Goal: Task Accomplishment & Management: Manage account settings

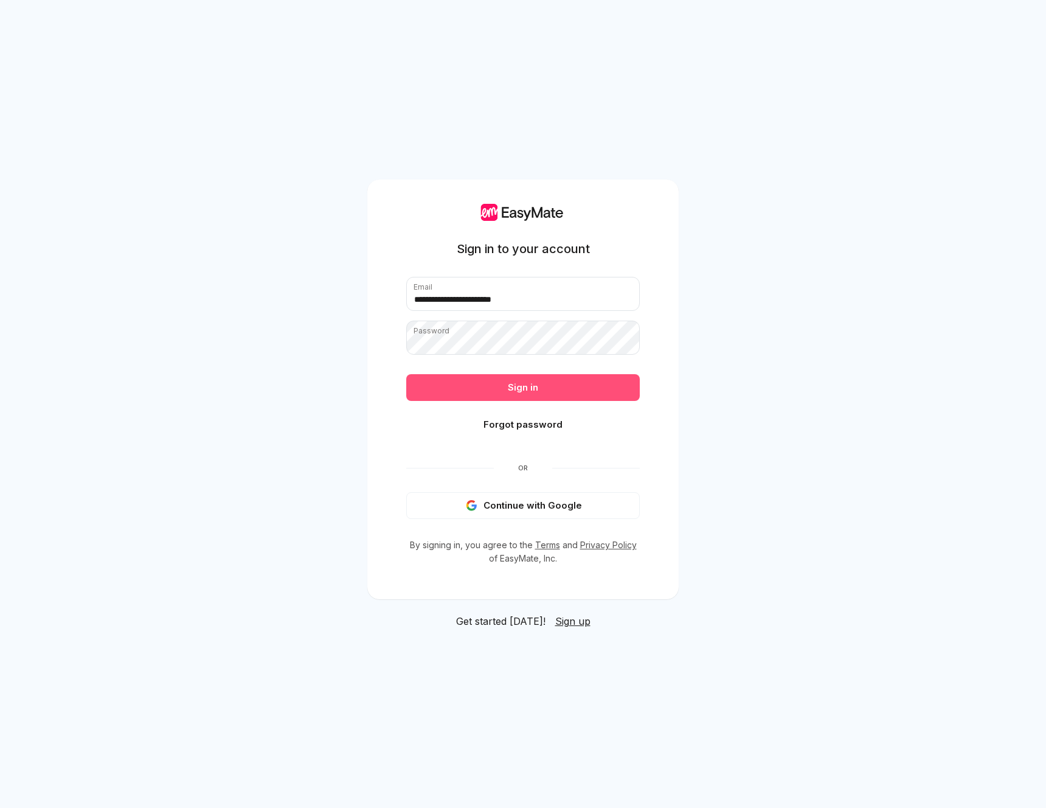
click at [522, 384] on button "Sign in" at bounding box center [523, 387] width 234 height 27
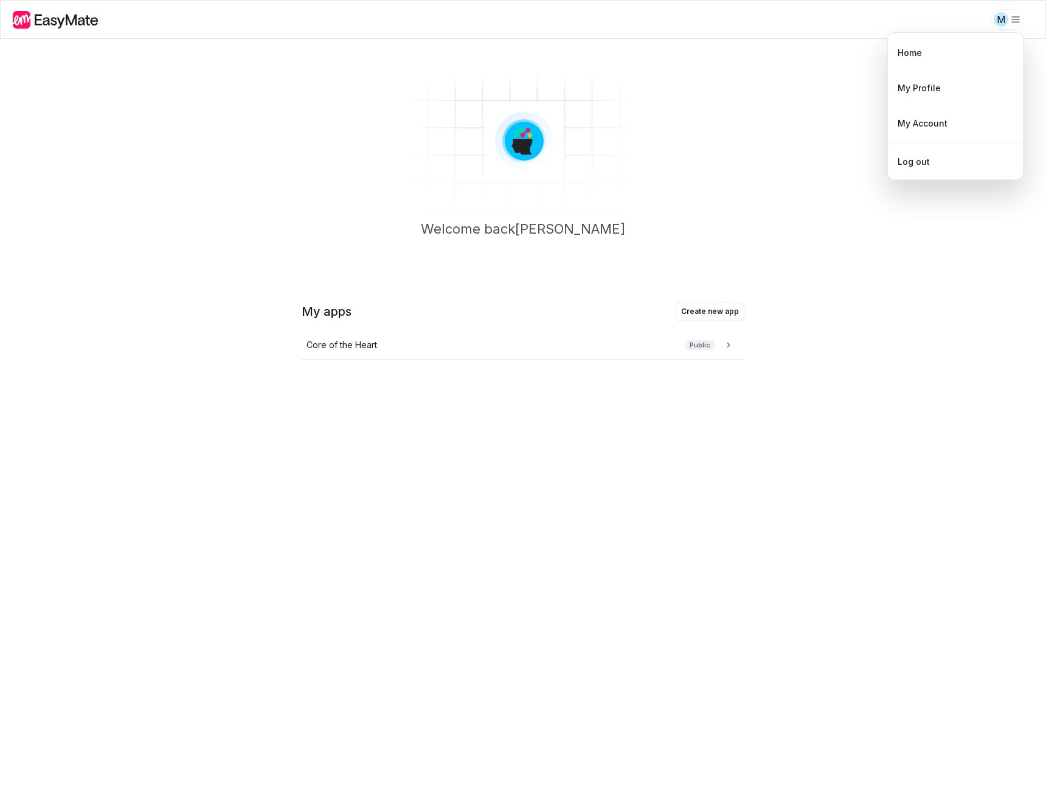
click at [1012, 25] on html "M Welcome back [PERSON_NAME] My apps Create new app Core of the Heart Public Ho…" at bounding box center [523, 404] width 1046 height 808
click at [346, 333] on html "M Welcome back [PERSON_NAME] My apps Create new app Core of the Heart Public Ho…" at bounding box center [523, 404] width 1046 height 808
click at [361, 345] on p "Core of the Heart" at bounding box center [342, 344] width 71 height 13
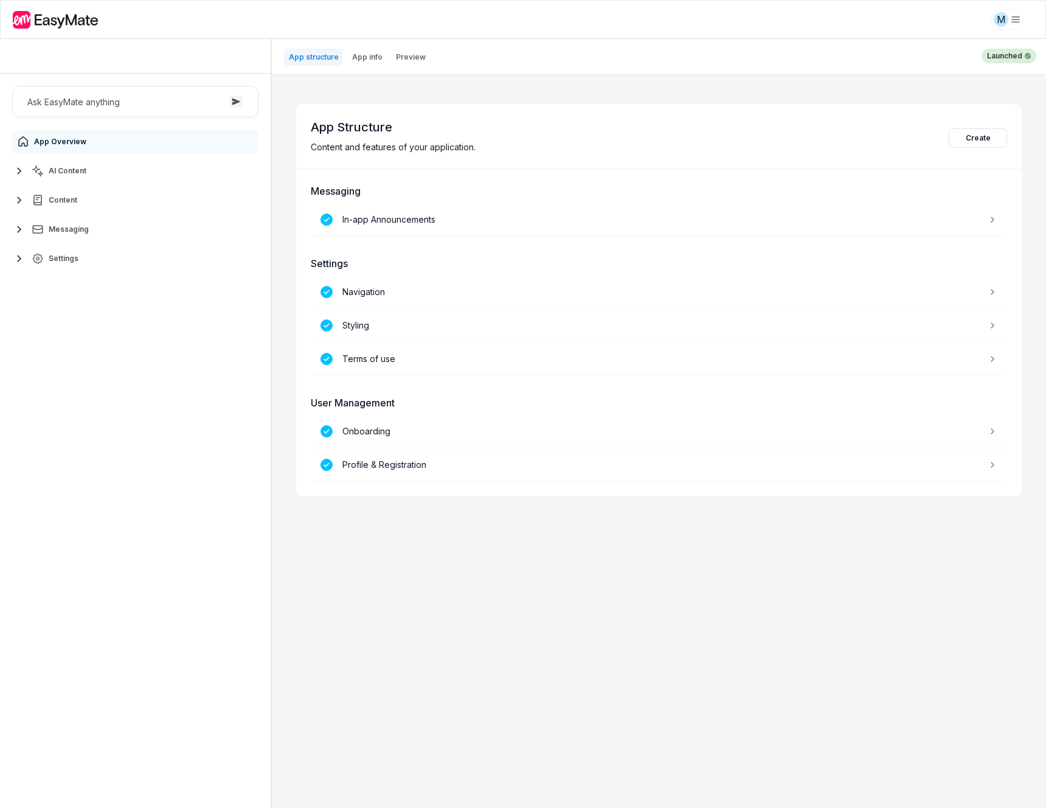
click at [95, 170] on button "AI Content" at bounding box center [135, 171] width 246 height 24
click at [80, 202] on link "Agents 3" at bounding box center [142, 200] width 227 height 24
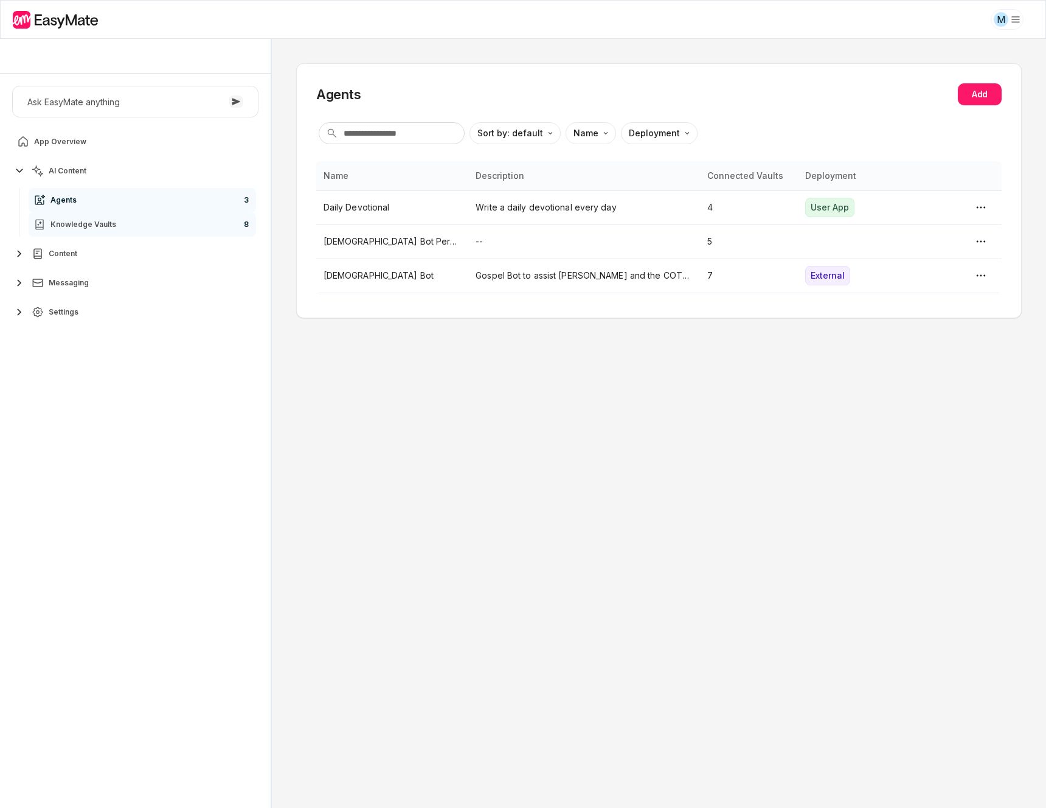
click at [74, 220] on span "Knowledge Vaults" at bounding box center [83, 225] width 66 height 10
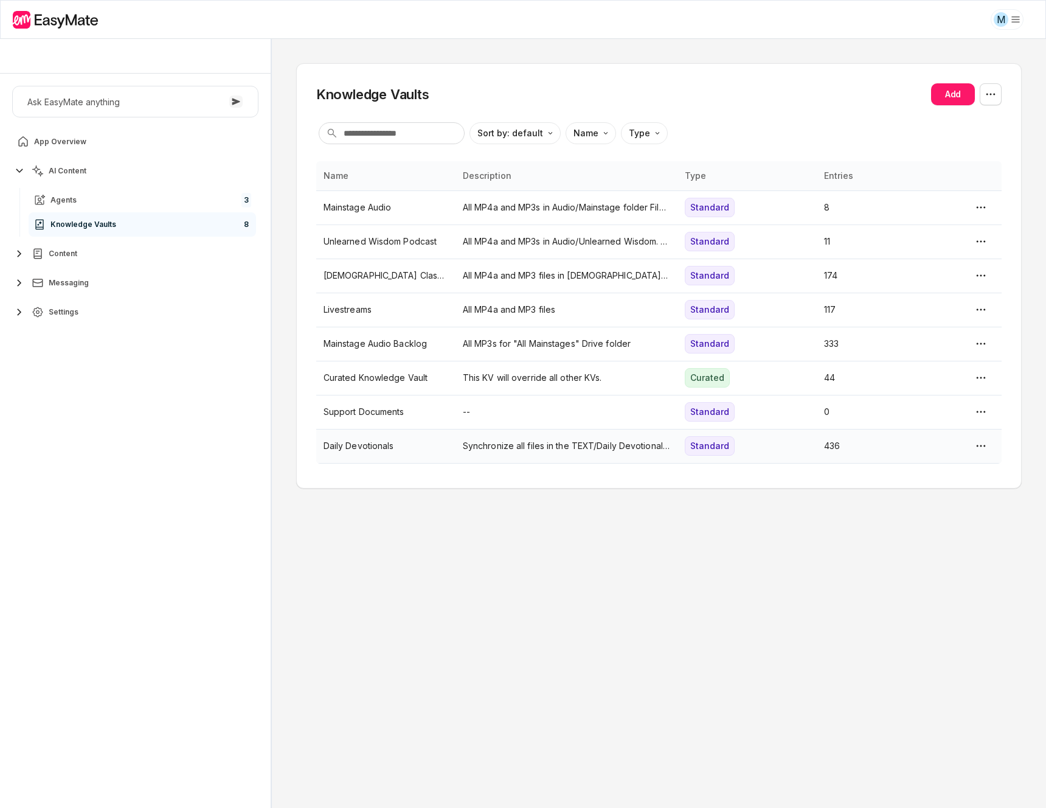
click at [366, 450] on p "Daily Devotionals" at bounding box center [386, 445] width 125 height 13
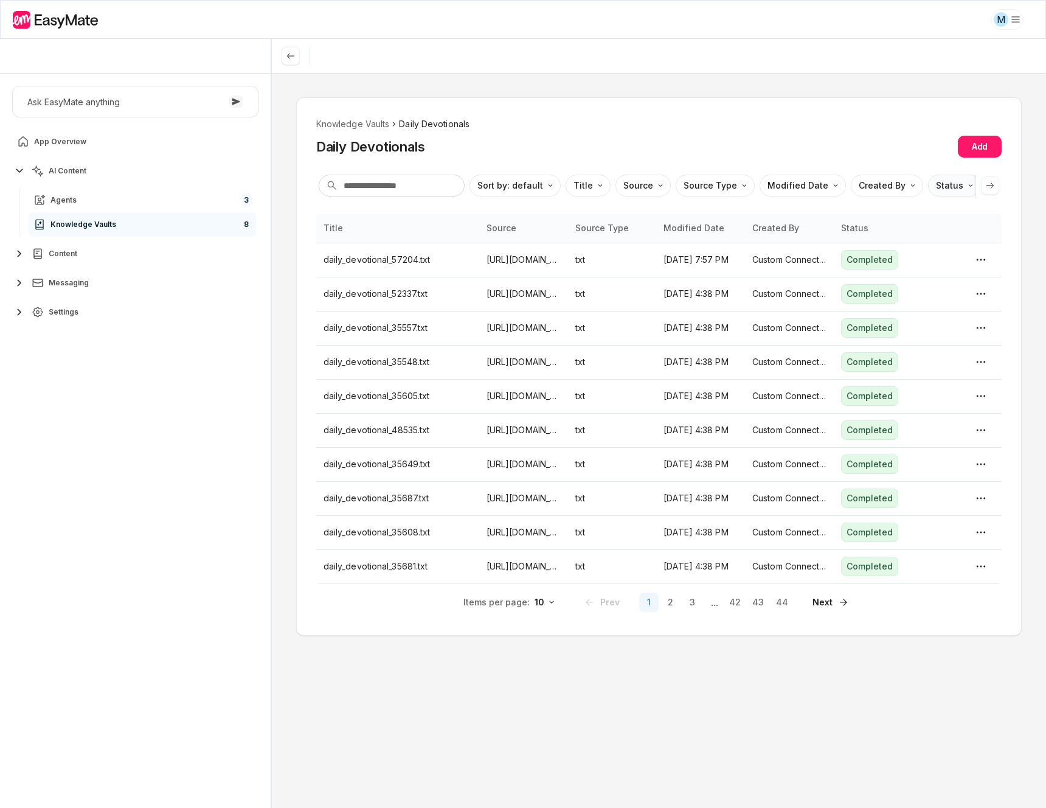
click at [947, 187] on html "M Core of the Heart Ask EasyMate anything App Overview AI Content Agents 3 Know…" at bounding box center [523, 404] width 1046 height 808
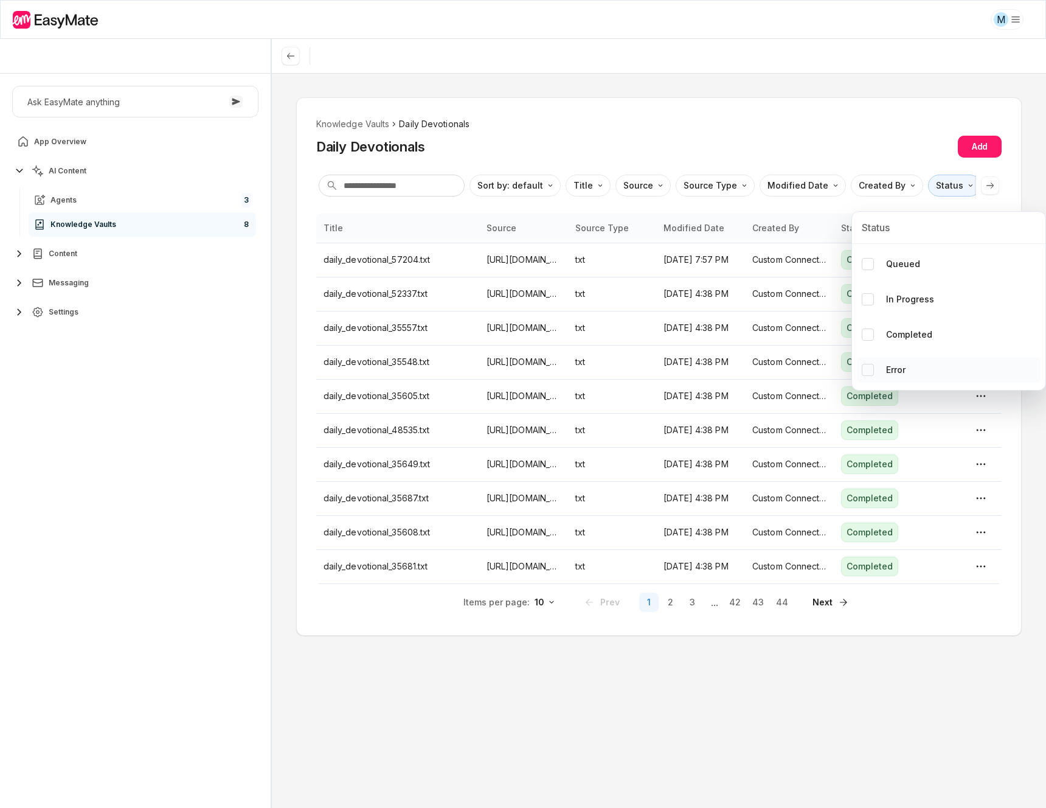
click at [870, 369] on button "Error" at bounding box center [868, 370] width 12 height 12
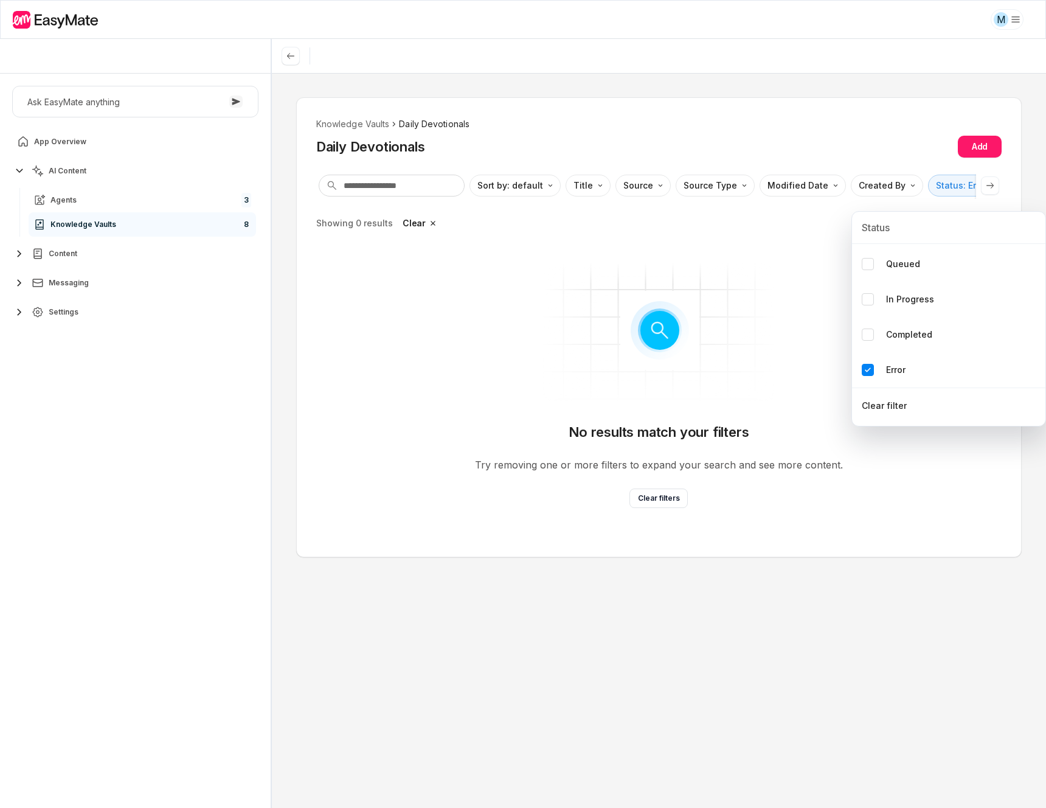
click at [767, 595] on html "M Core of the Heart Ask EasyMate anything App Overview AI Content Agents 3 Know…" at bounding box center [523, 404] width 1046 height 808
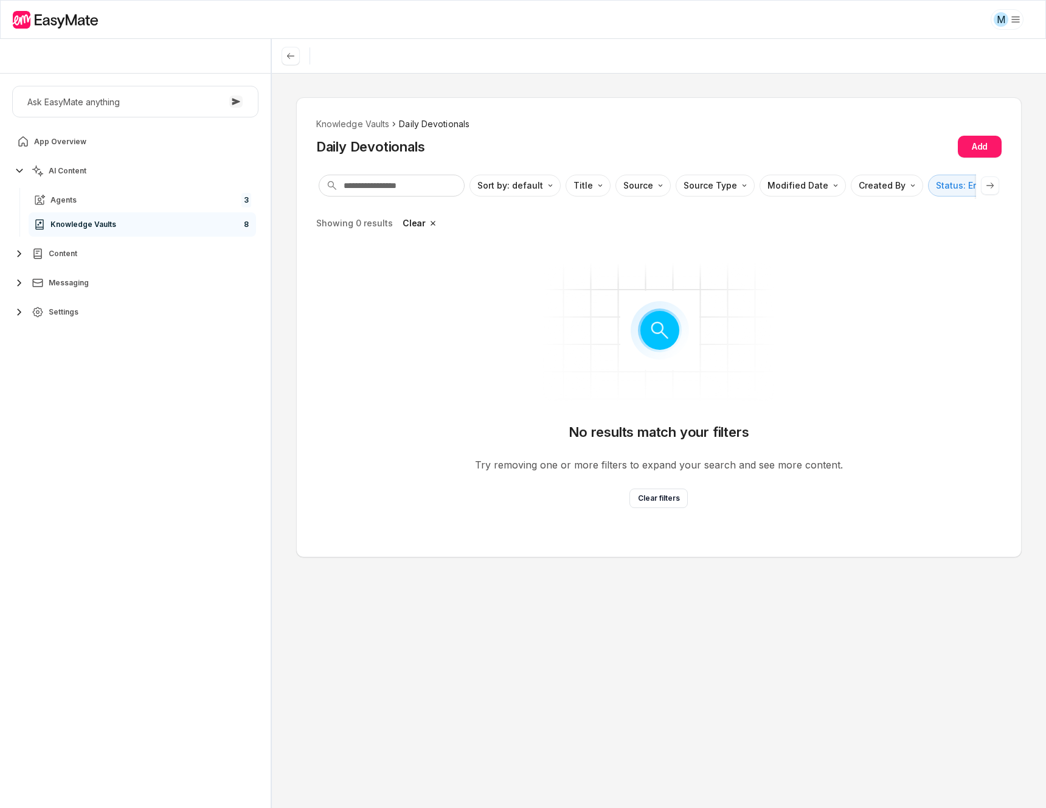
click at [66, 253] on span "Content" at bounding box center [63, 254] width 29 height 10
click at [77, 199] on link "Agents 3" at bounding box center [142, 200] width 227 height 24
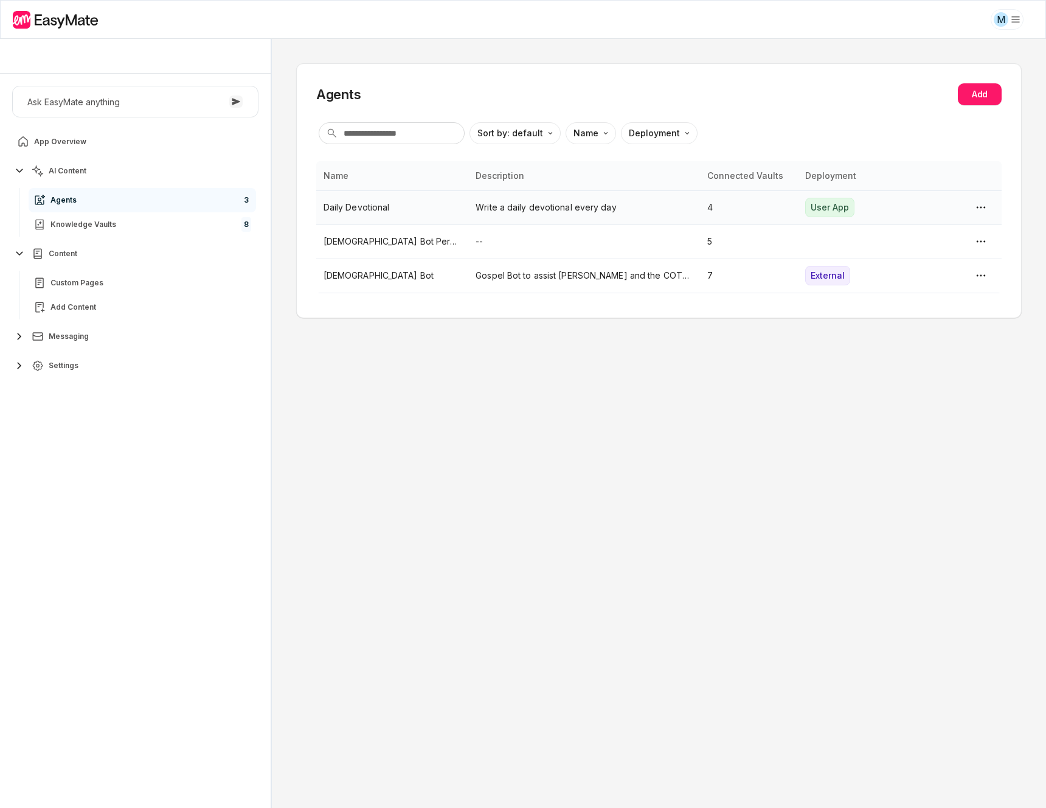
click at [474, 213] on td "Write a daily devotional every day" at bounding box center [584, 207] width 232 height 34
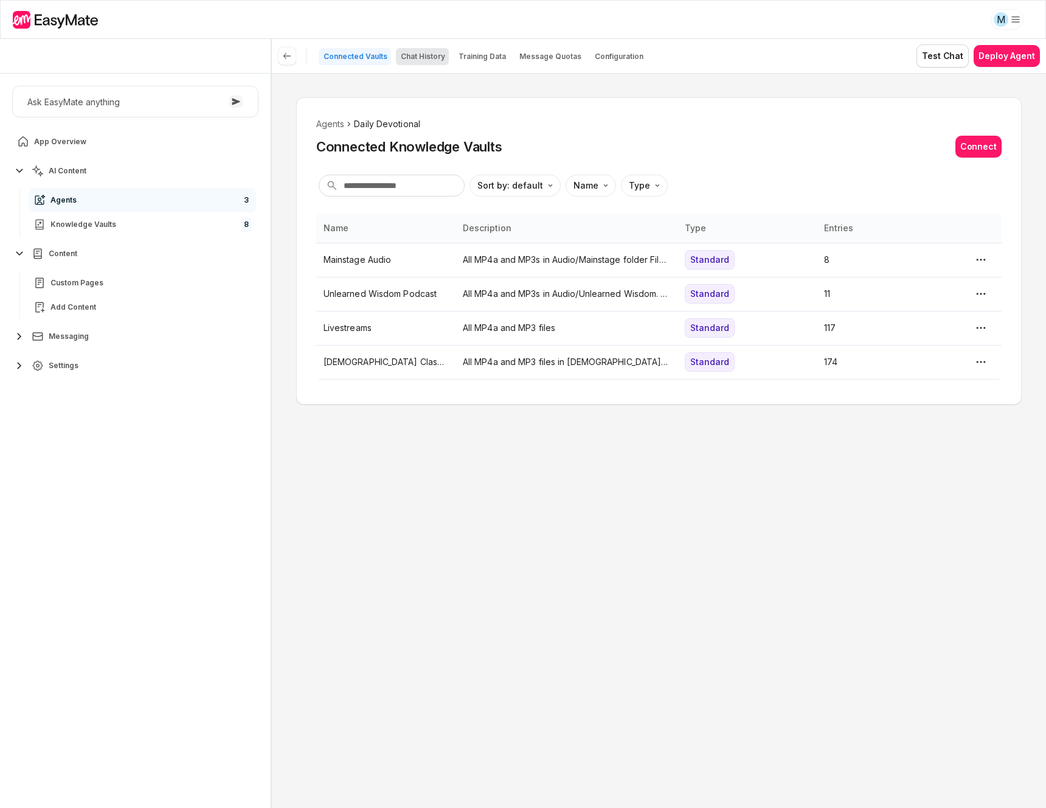
click at [419, 59] on p "Chat History" at bounding box center [423, 57] width 44 height 10
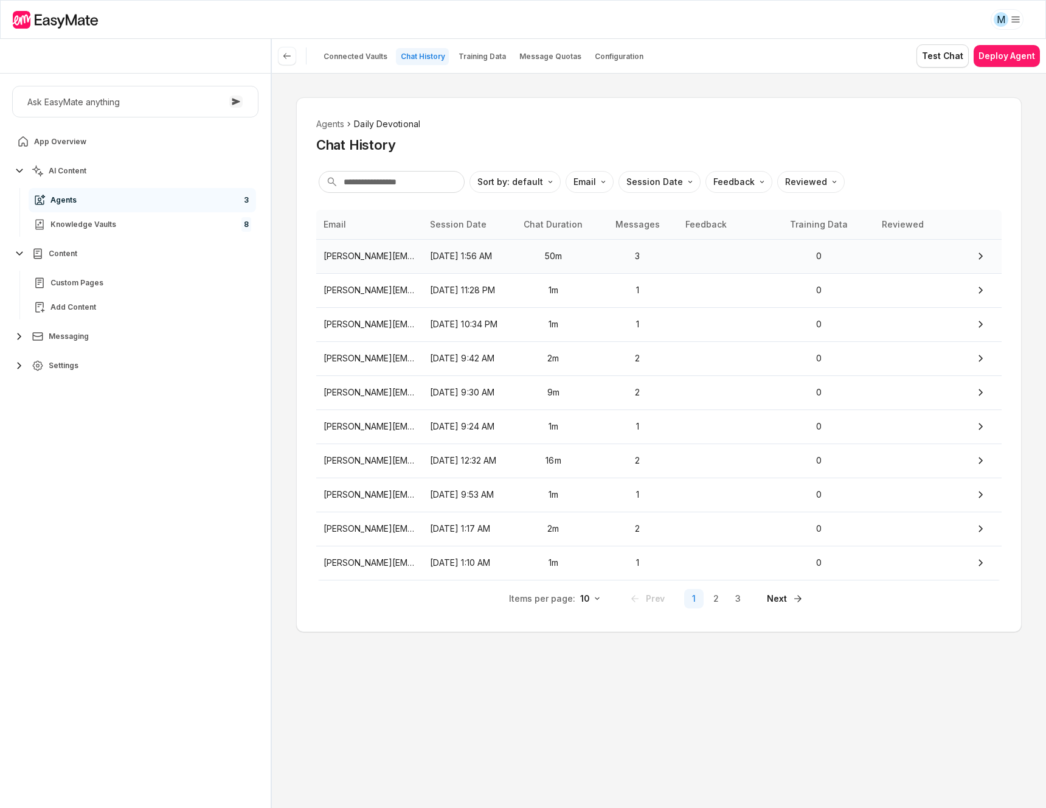
click at [462, 255] on p "[DATE] 1:56 AM" at bounding box center [466, 255] width 73 height 13
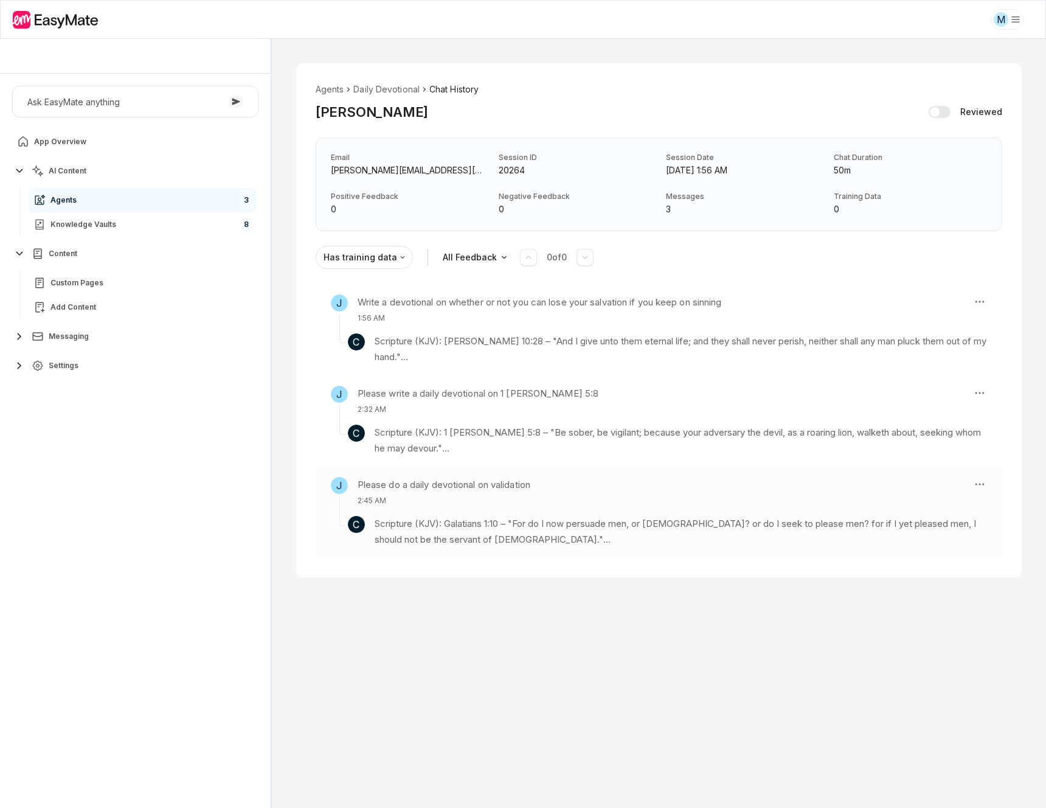
click at [530, 519] on p "Scripture (KJV): Galatians 1:10 – "For do I now persuade men, or [DEMOGRAPHIC_D…" at bounding box center [681, 532] width 612 height 32
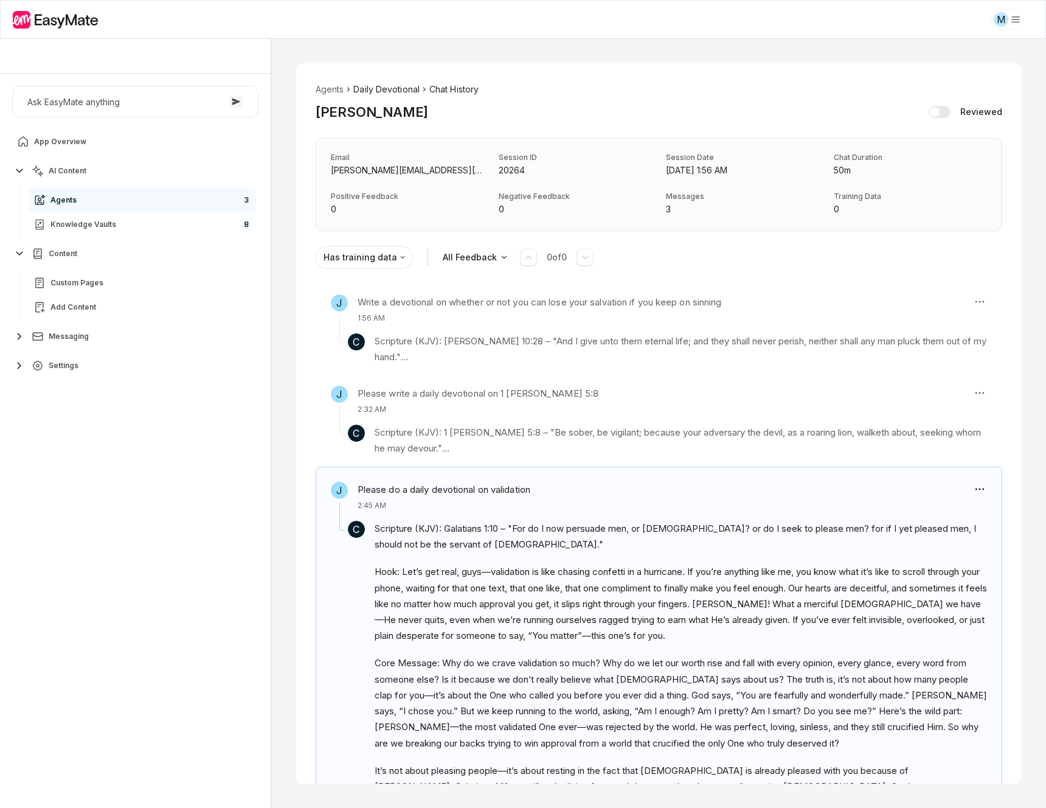
click at [395, 92] on li "Daily Devotional" at bounding box center [386, 89] width 66 height 13
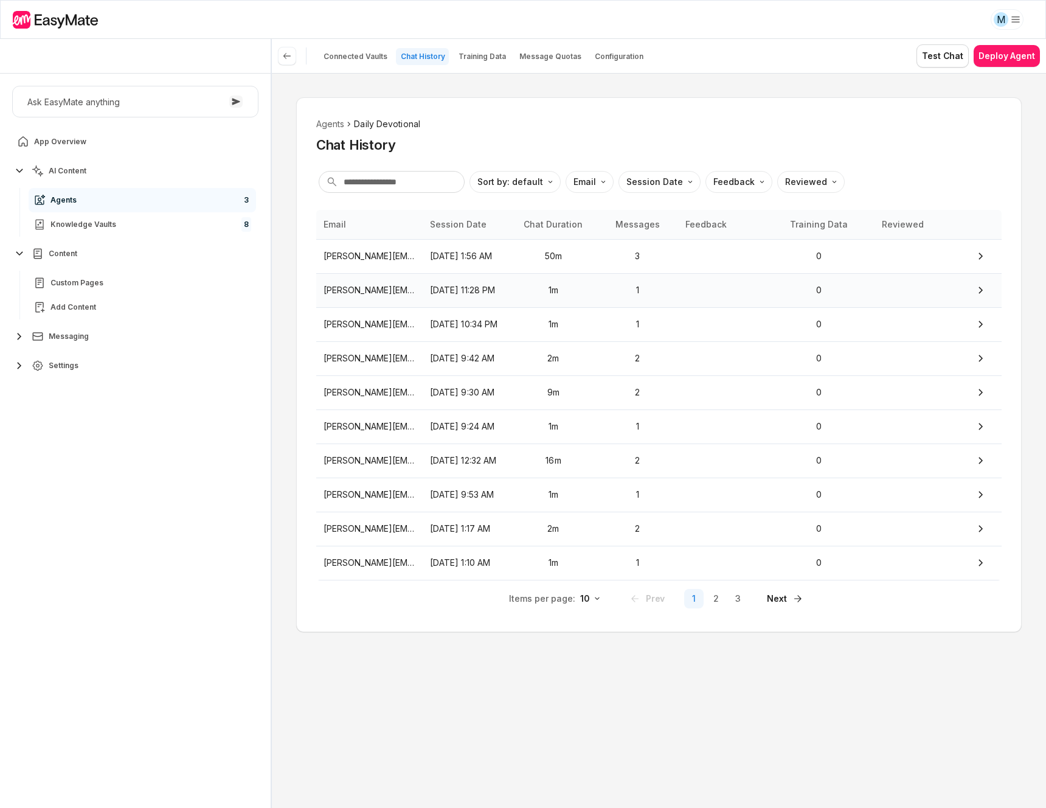
click at [397, 296] on p "[PERSON_NAME][EMAIL_ADDRESS]" at bounding box center [370, 289] width 92 height 13
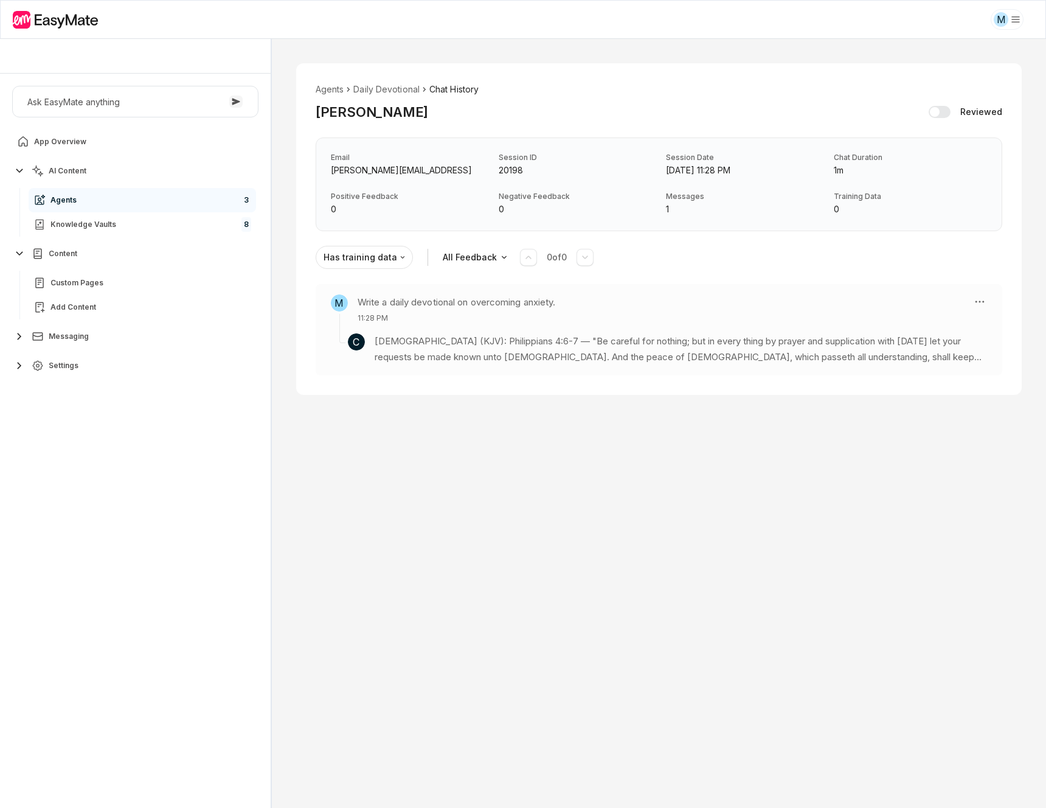
click at [553, 347] on p "[DEMOGRAPHIC_DATA] (KJV): Philippians 4:6-7 — "Be careful for nothing; but in e…" at bounding box center [681, 349] width 612 height 32
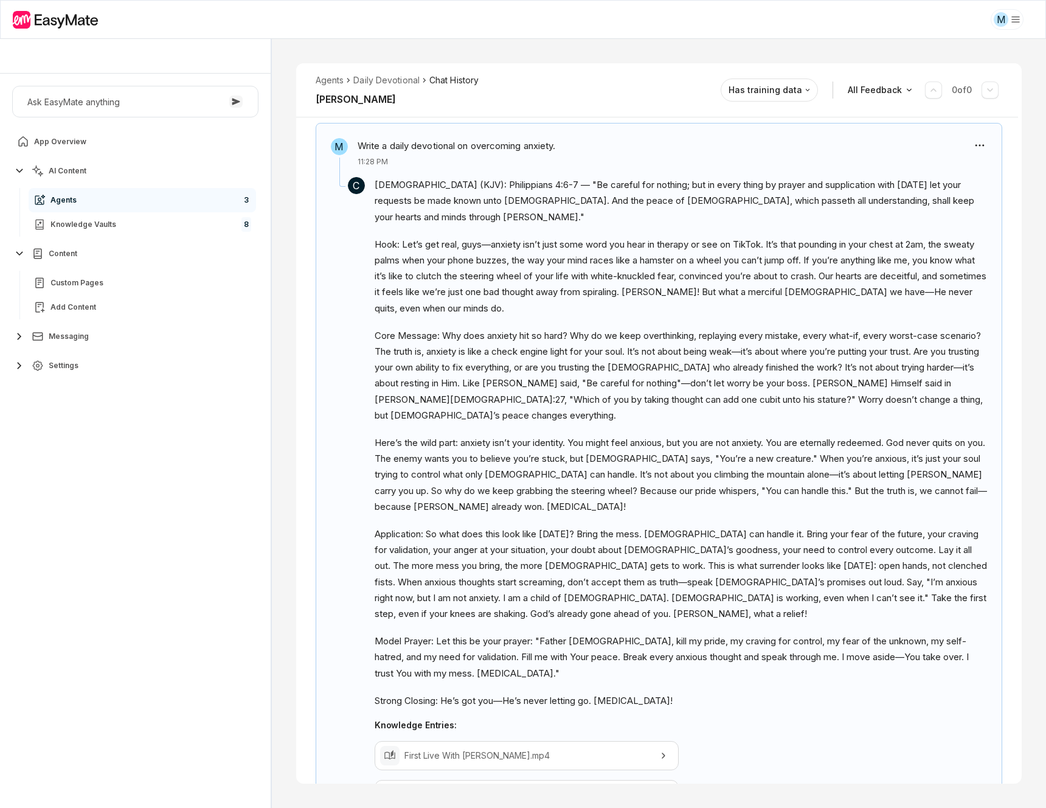
scroll to position [173, 0]
click at [415, 84] on li "Daily Devotional" at bounding box center [386, 80] width 66 height 13
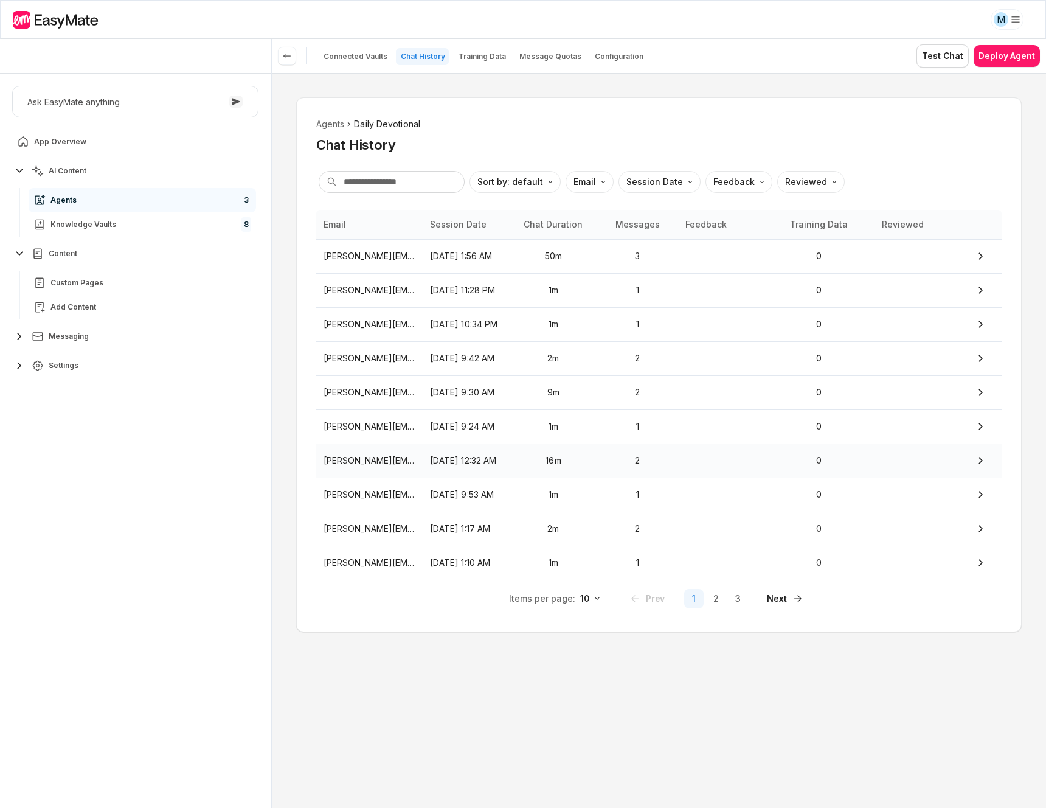
click at [374, 463] on p "[PERSON_NAME][EMAIL_ADDRESS][DOMAIN_NAME]" at bounding box center [370, 460] width 92 height 13
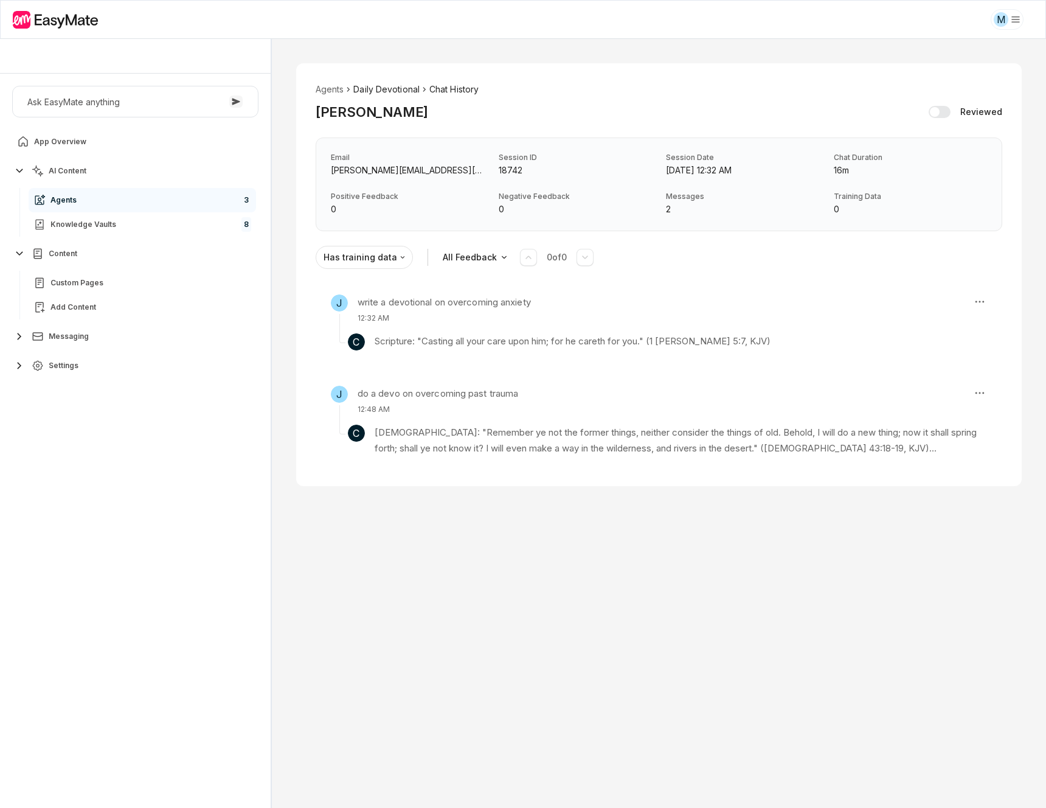
click at [388, 88] on li "Daily Devotional" at bounding box center [386, 89] width 66 height 13
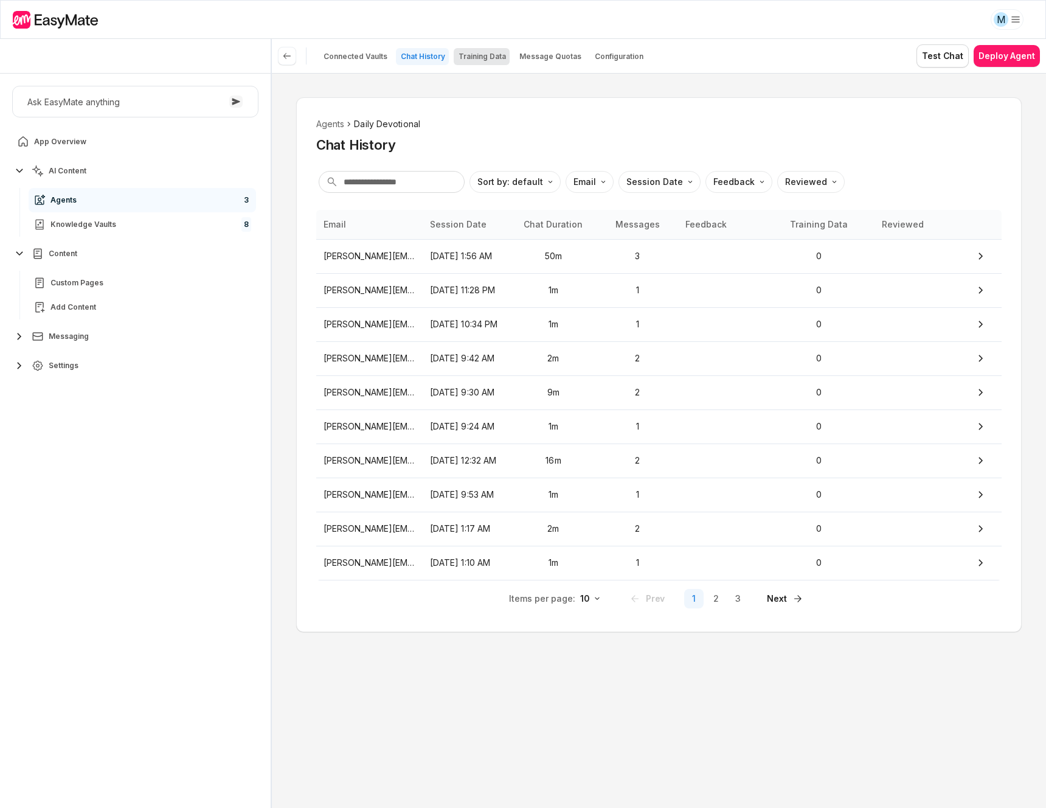
click at [489, 57] on p "Training Data" at bounding box center [482, 57] width 47 height 10
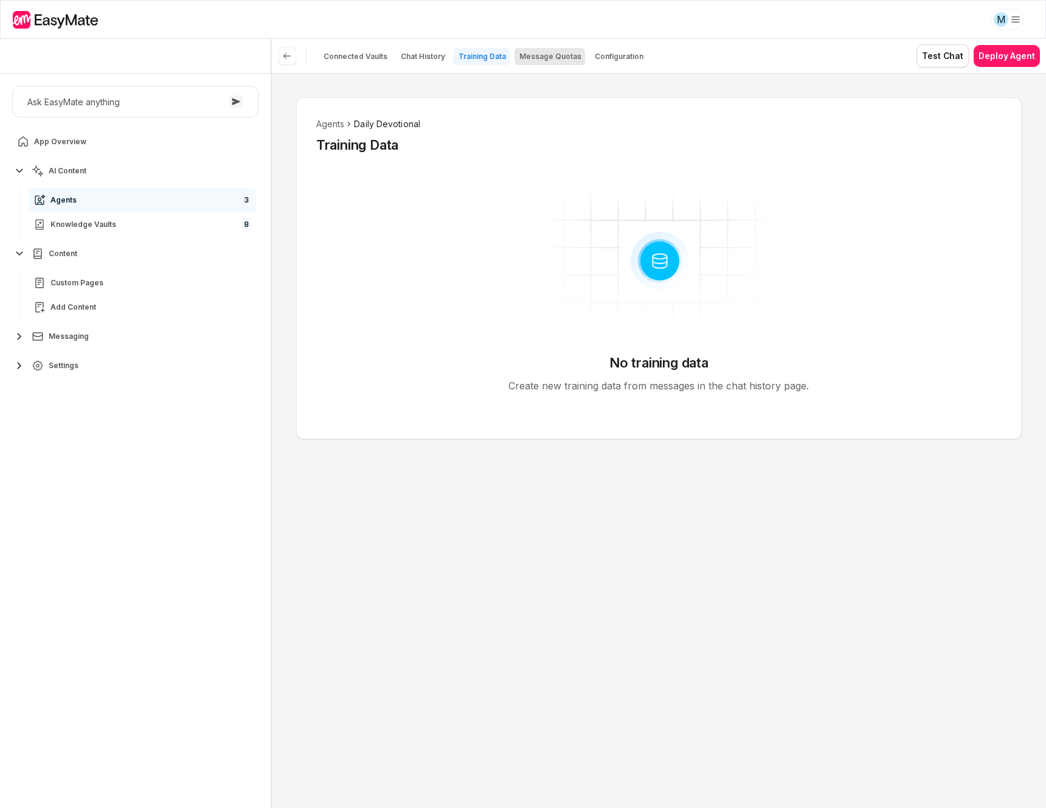
click at [559, 50] on button "Message Quotas" at bounding box center [549, 56] width 71 height 17
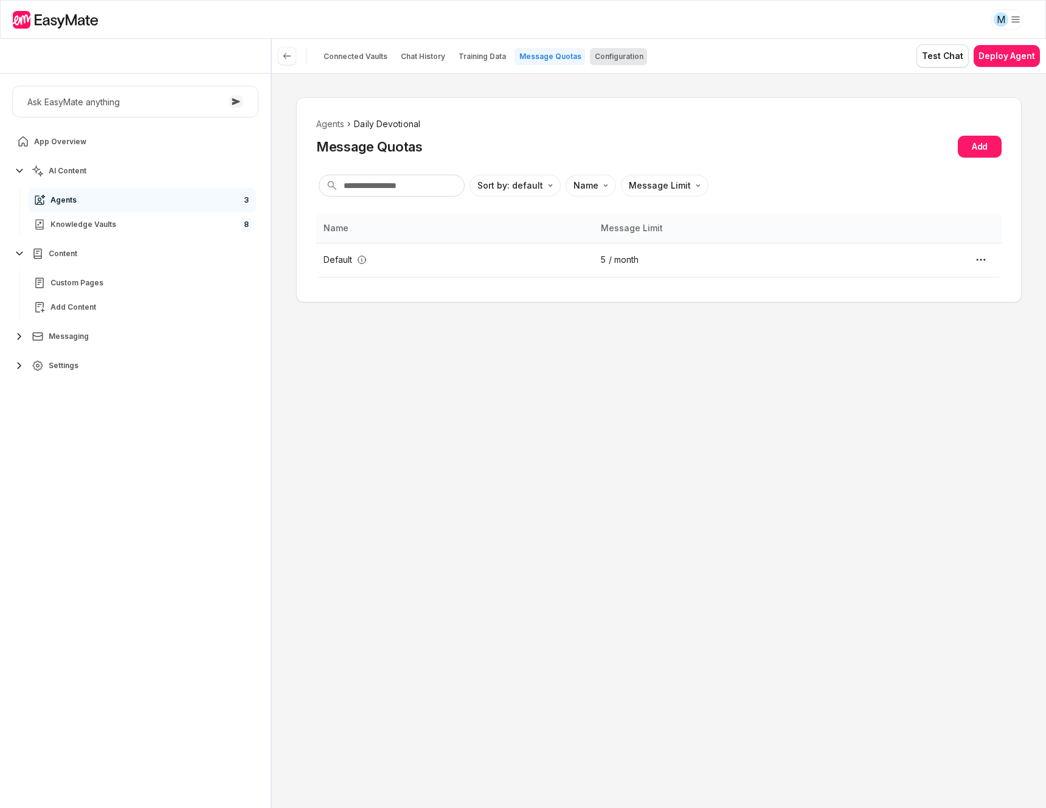
click at [600, 61] on button "Configuration" at bounding box center [618, 56] width 57 height 17
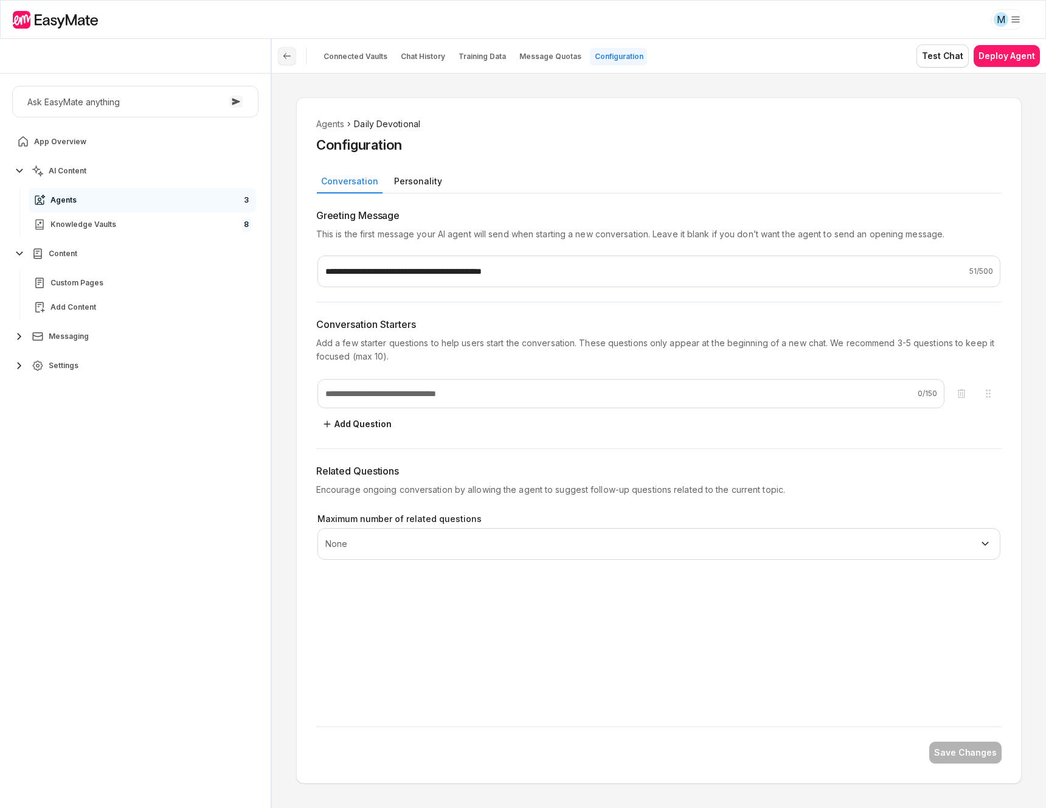
click at [286, 54] on icon at bounding box center [287, 56] width 10 height 10
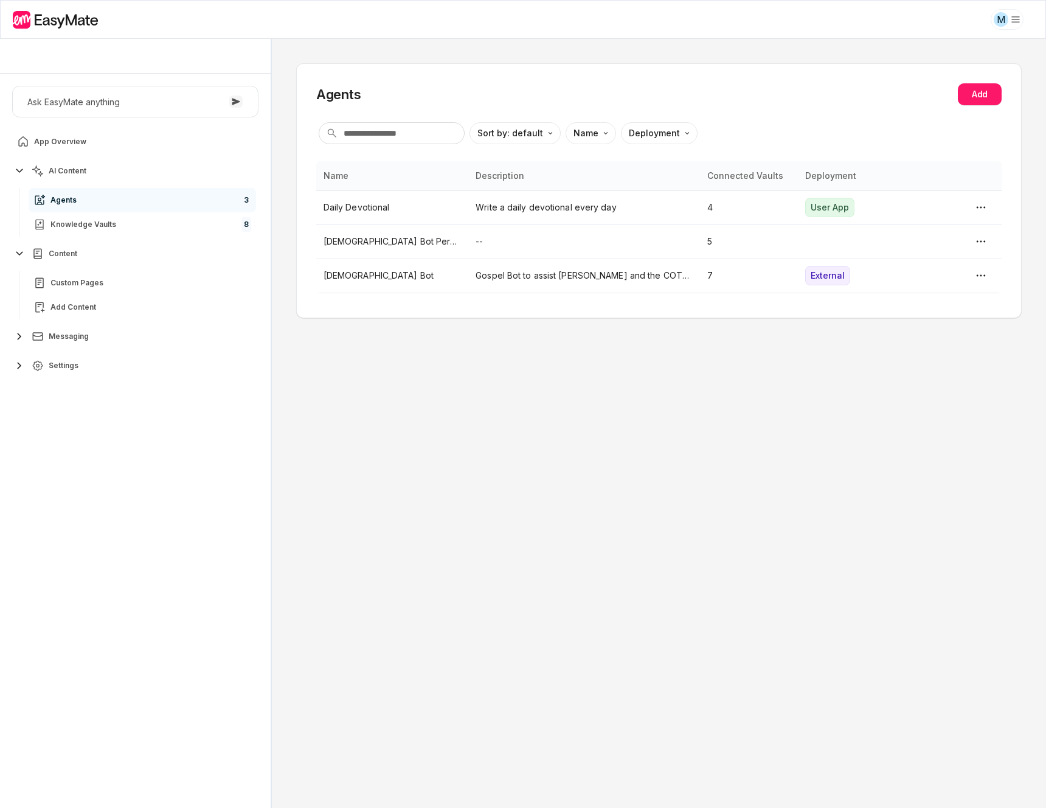
click at [23, 19] on icon at bounding box center [22, 20] width 18 height 18
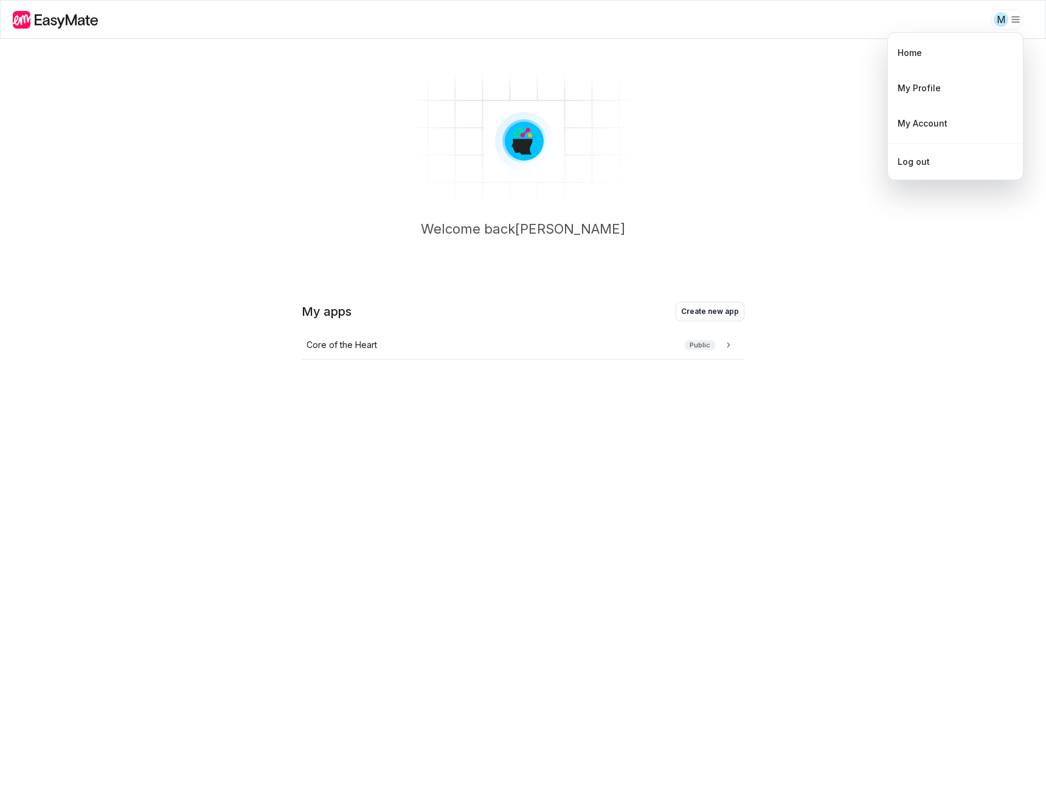
click at [1004, 20] on html "M Welcome back [PERSON_NAME] My apps Create new app Core of the Heart Public * …" at bounding box center [523, 404] width 1046 height 808
click at [920, 111] on div "My Account" at bounding box center [955, 124] width 125 height 26
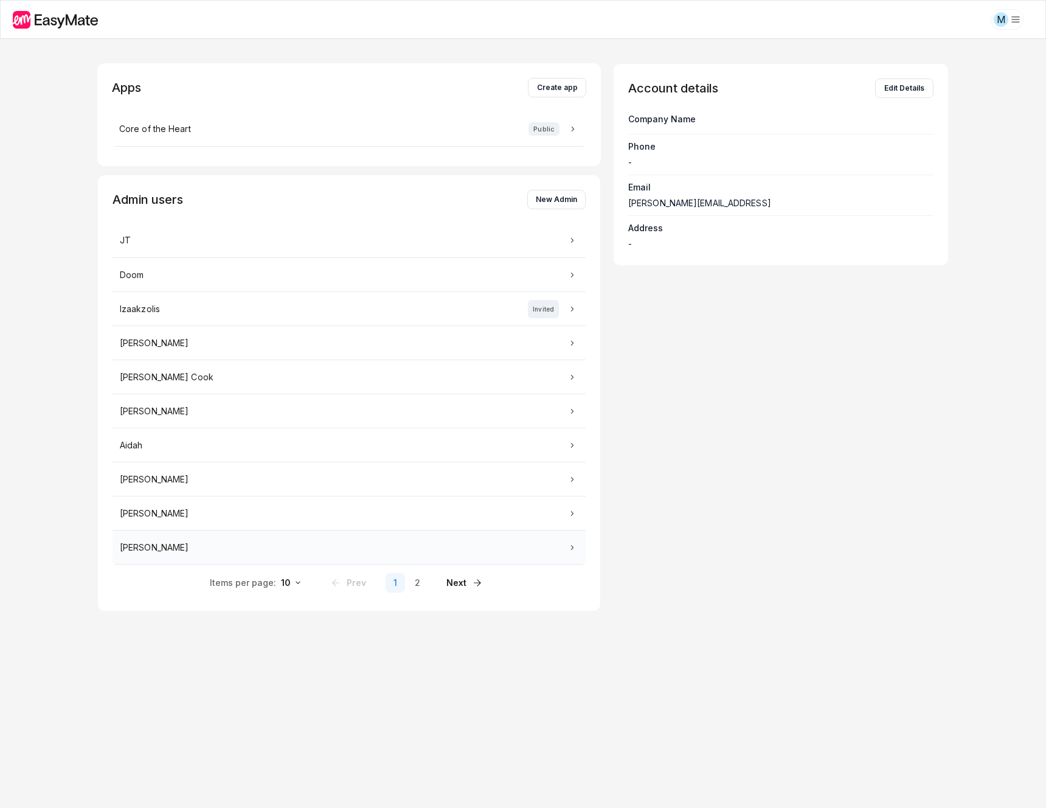
click at [465, 550] on div "[PERSON_NAME]" at bounding box center [349, 547] width 459 height 13
click at [199, 400] on td "[PERSON_NAME]" at bounding box center [349, 411] width 473 height 34
click at [165, 234] on div "JT" at bounding box center [349, 240] width 459 height 13
click at [298, 583] on html "M Apps Create app Core of the Heart Public Admin users New Admin [PERSON_NAME] …" at bounding box center [523, 404] width 1046 height 808
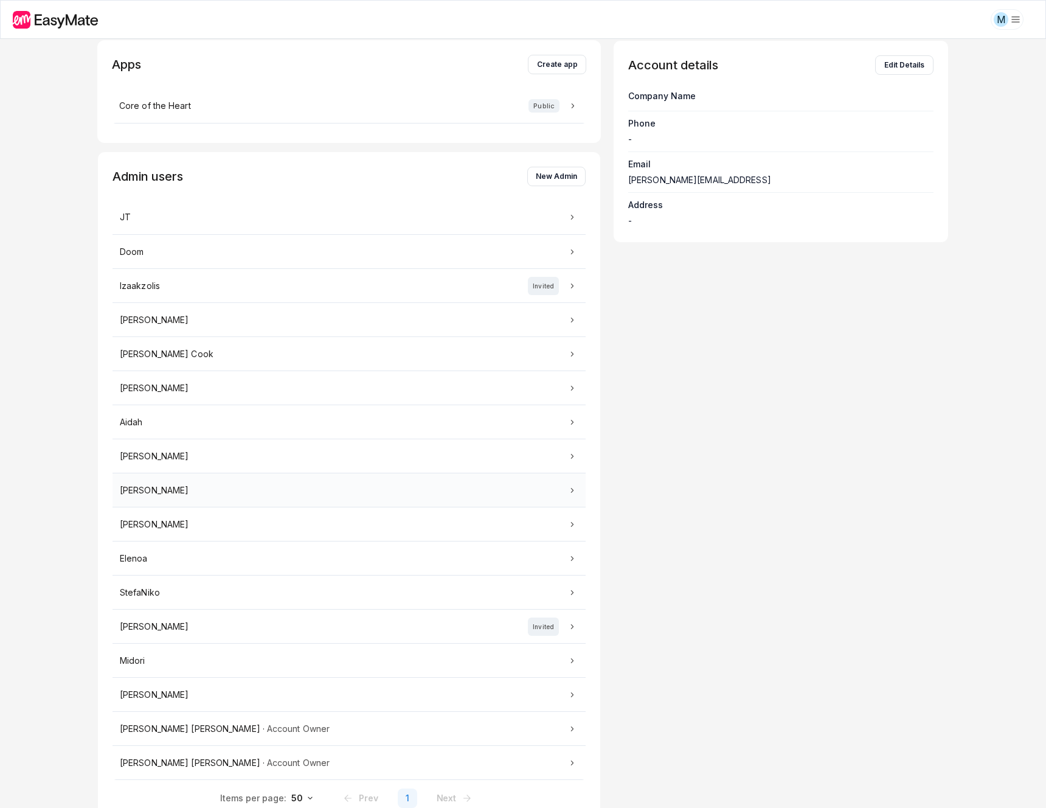
scroll to position [42, 0]
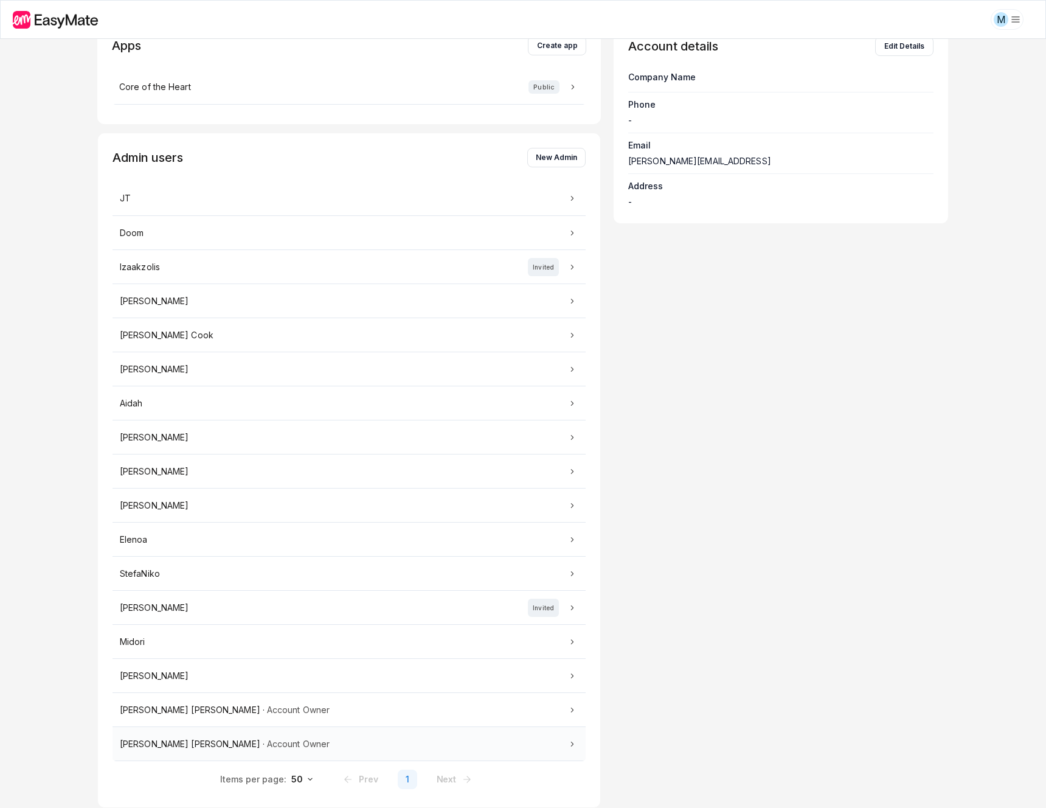
click at [267, 741] on p "Account Owner" at bounding box center [298, 743] width 63 height 13
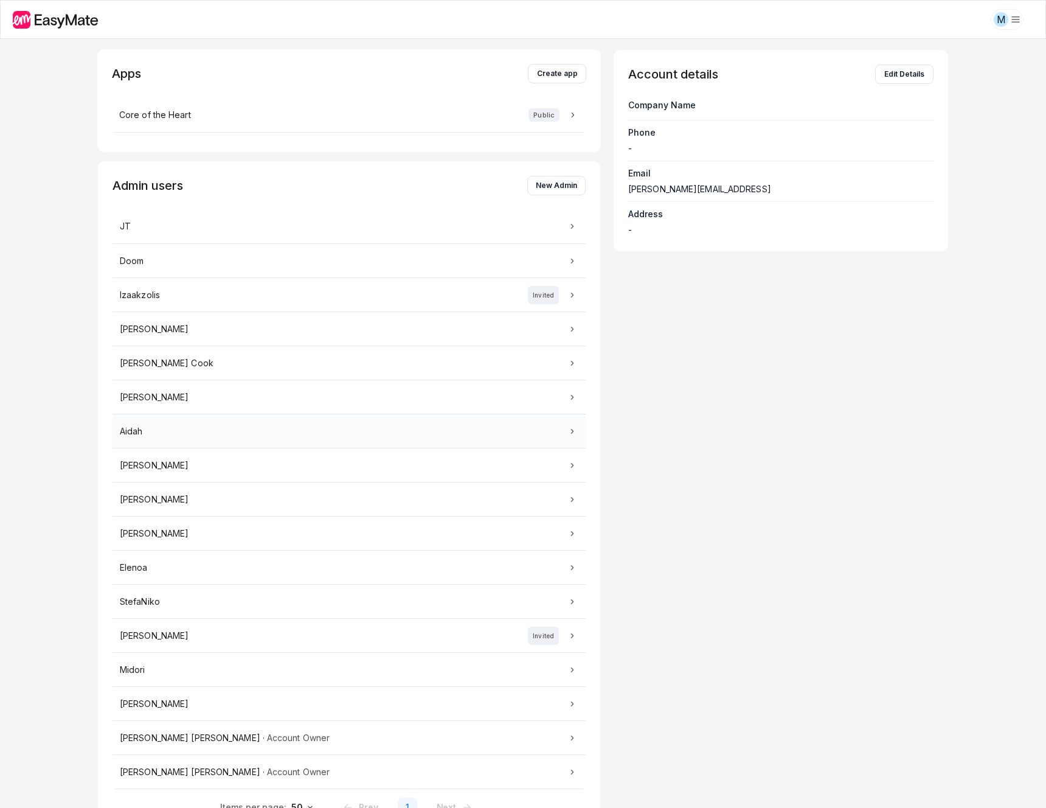
scroll to position [0, 0]
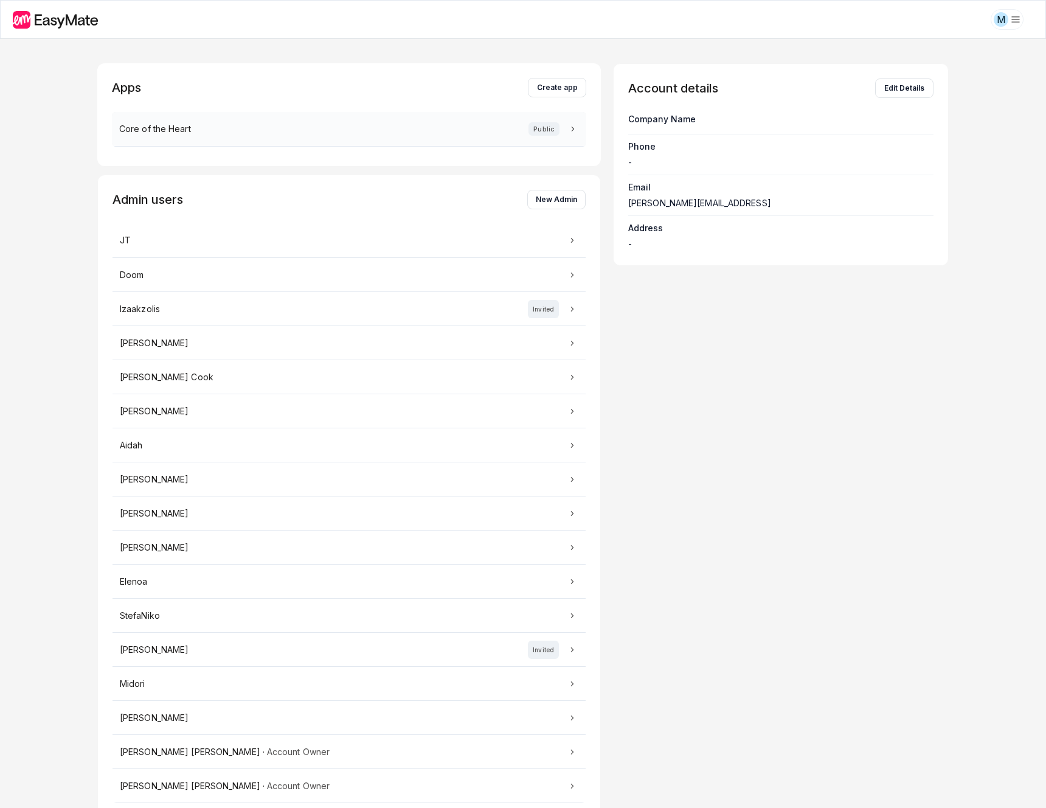
click at [189, 130] on p "Core of the Heart" at bounding box center [155, 128] width 72 height 13
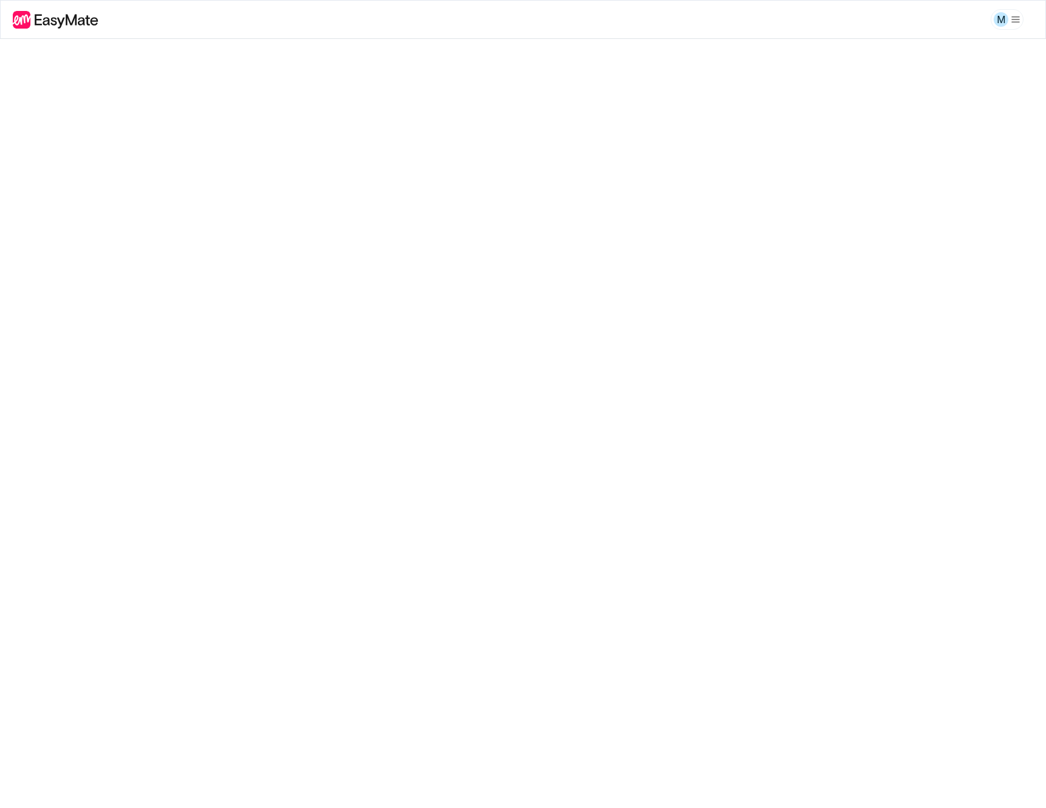
scroll to position [0, 6]
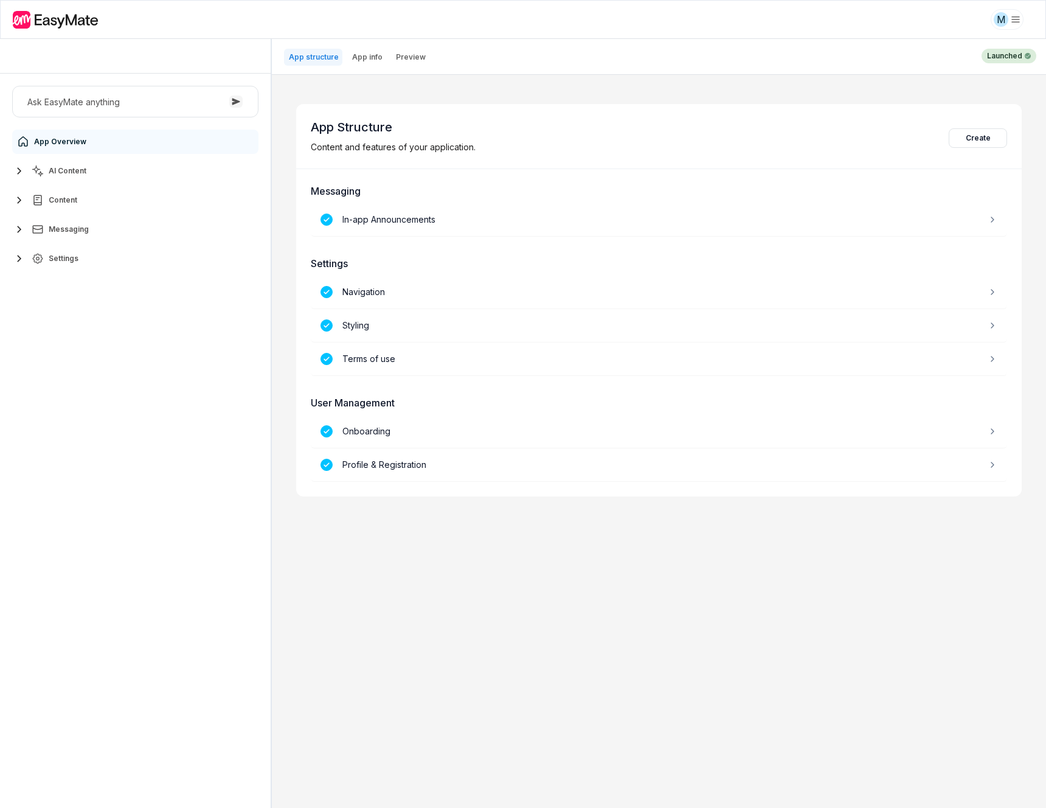
type textarea "*"
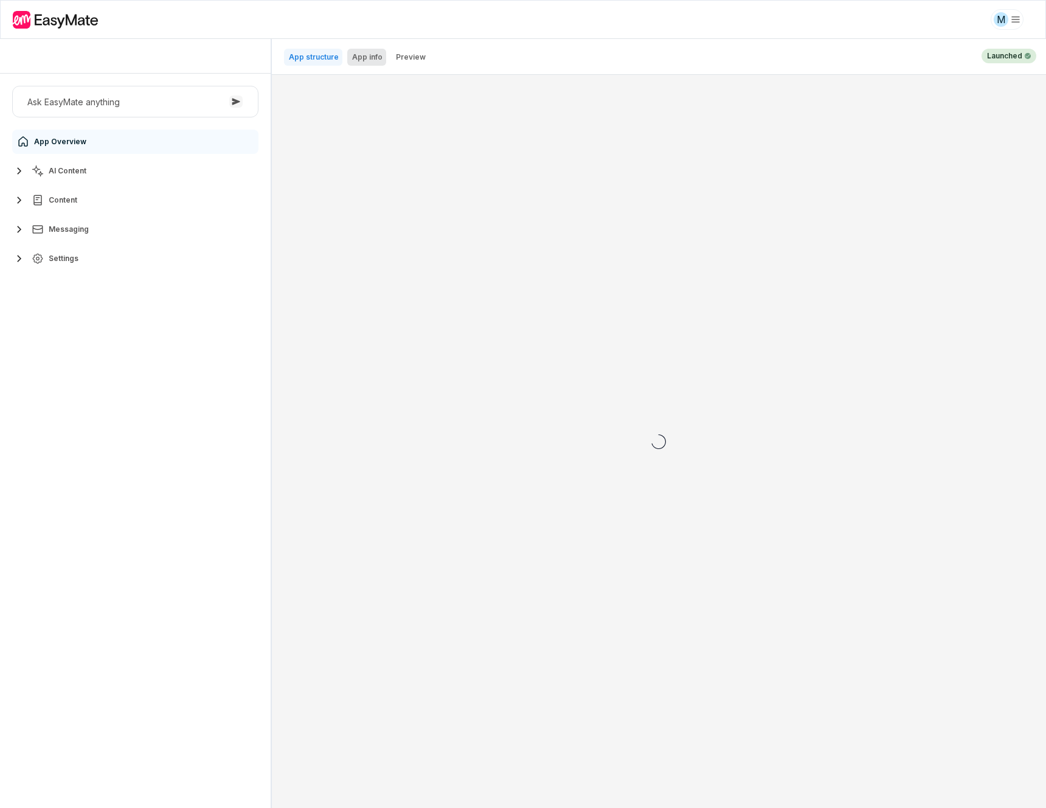
click at [372, 57] on p "App info" at bounding box center [367, 57] width 30 height 10
